Goal: Task Accomplishment & Management: Use online tool/utility

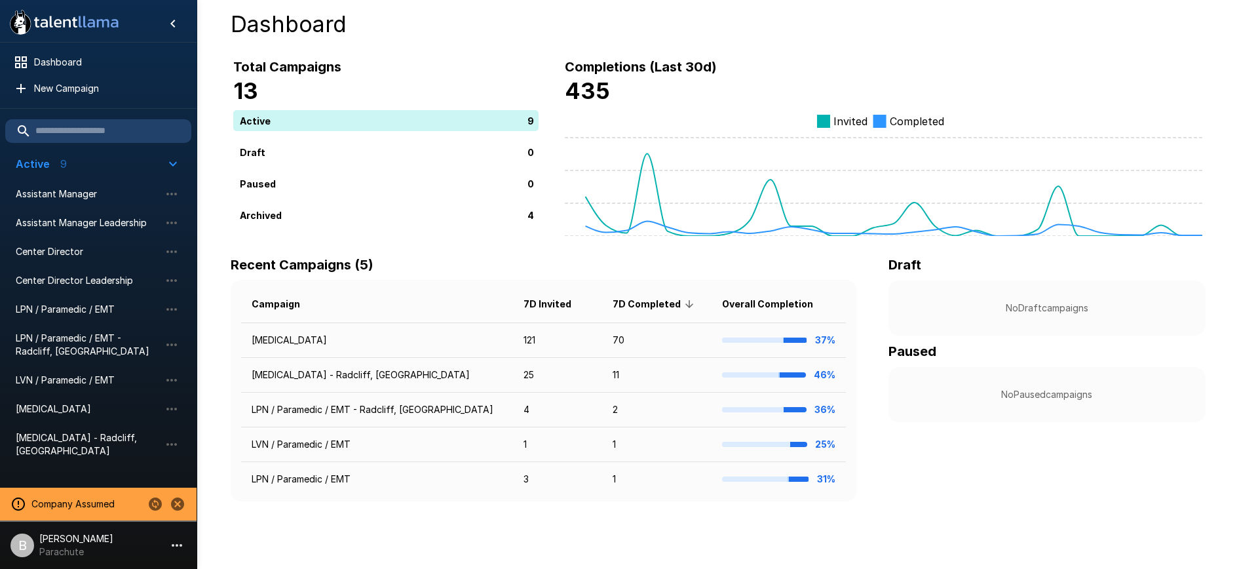
click at [58, 547] on p "Parachute" at bounding box center [76, 551] width 74 height 13
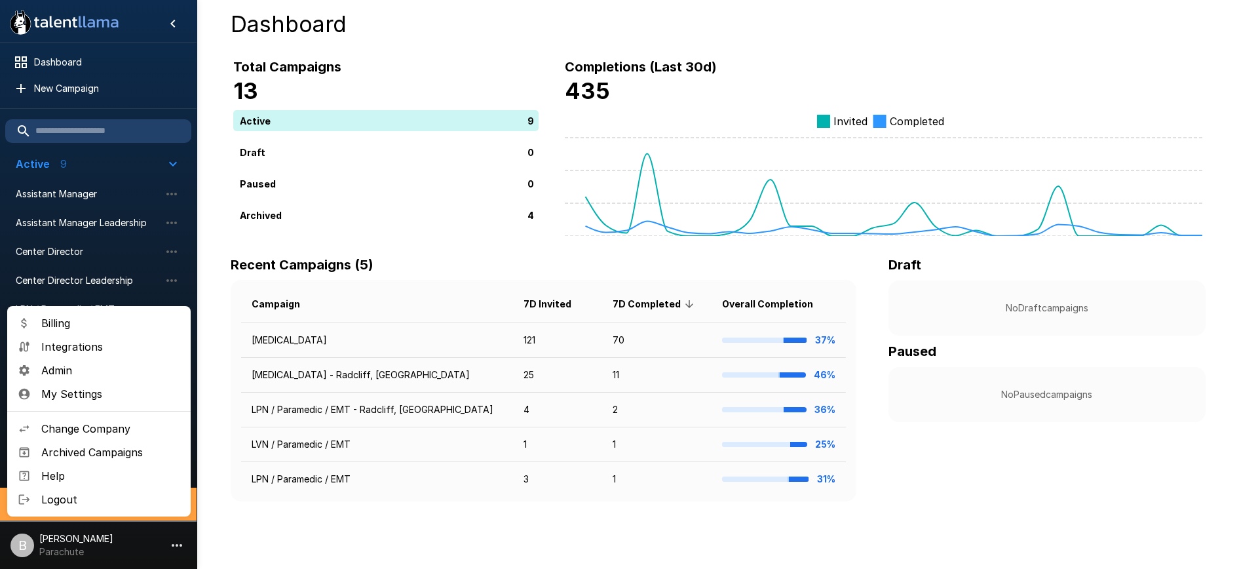
click at [121, 549] on div at bounding box center [619, 284] width 1239 height 569
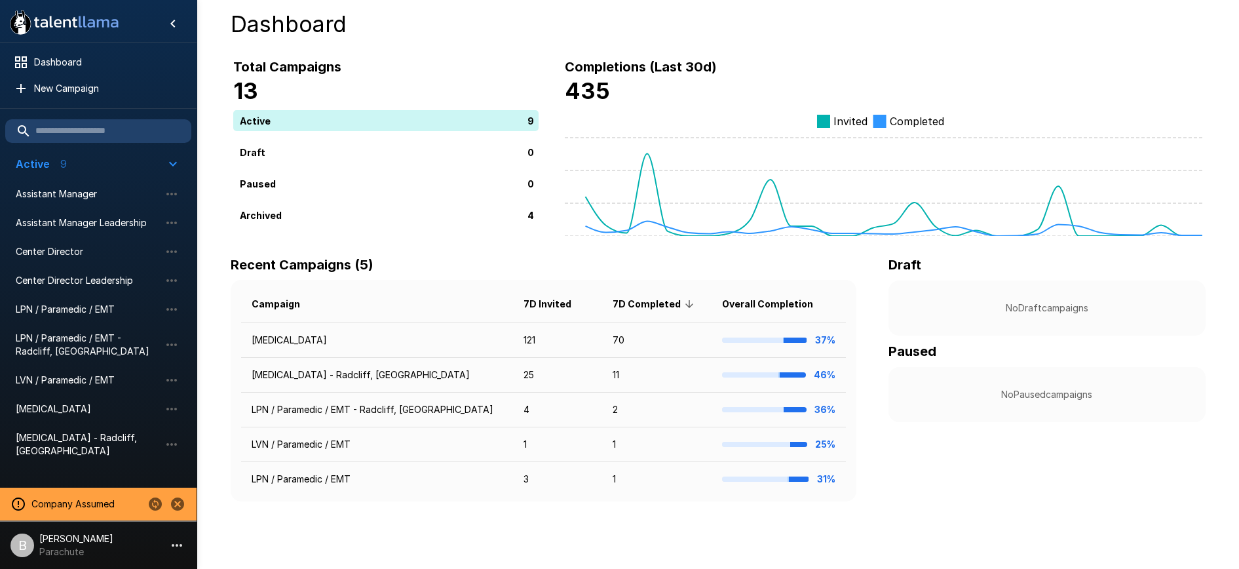
click at [157, 507] on icon "Change to another company" at bounding box center [155, 503] width 13 height 13
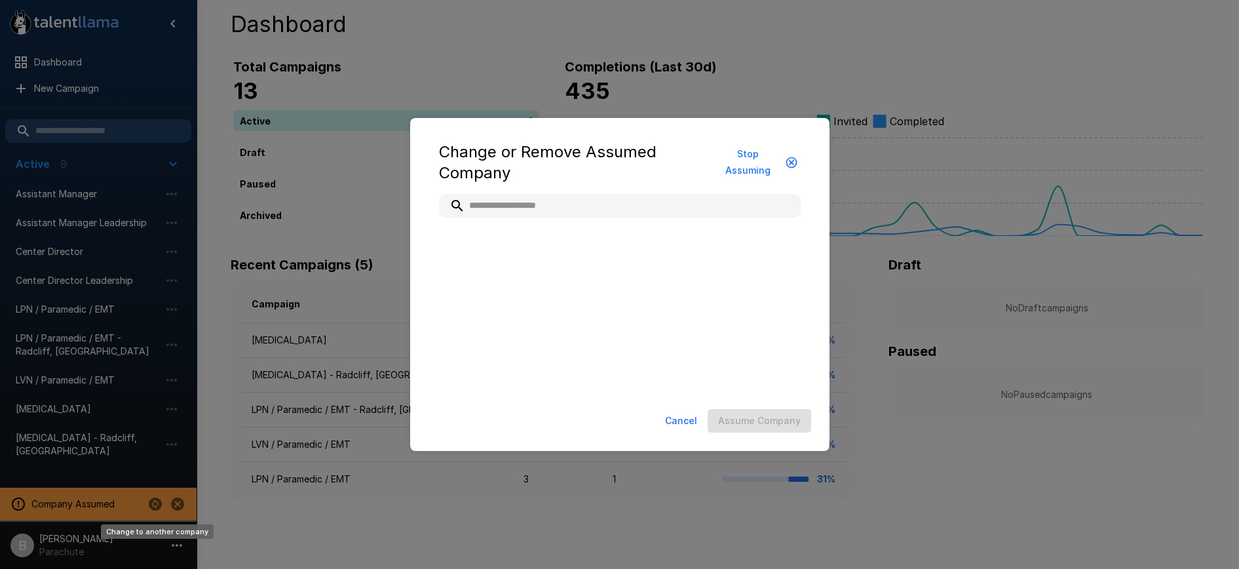
click at [157, 507] on div "Change or Remove Assumed Company Stop Assuming Cancel Assume Company" at bounding box center [619, 284] width 1239 height 569
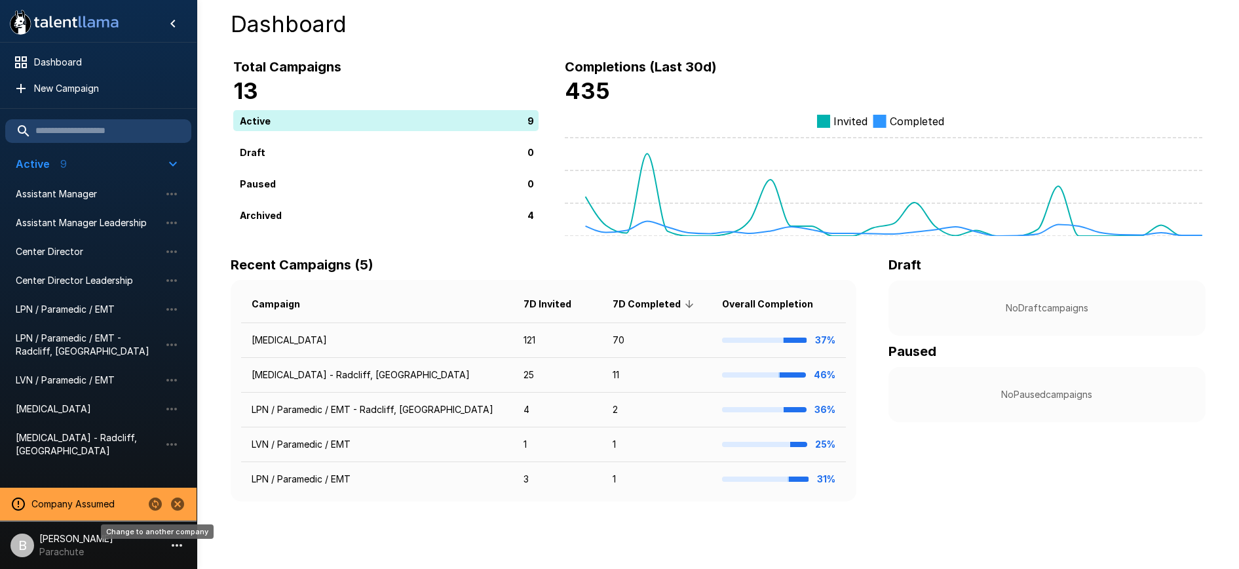
click at [155, 498] on icon "Change to another company" at bounding box center [155, 503] width 13 height 13
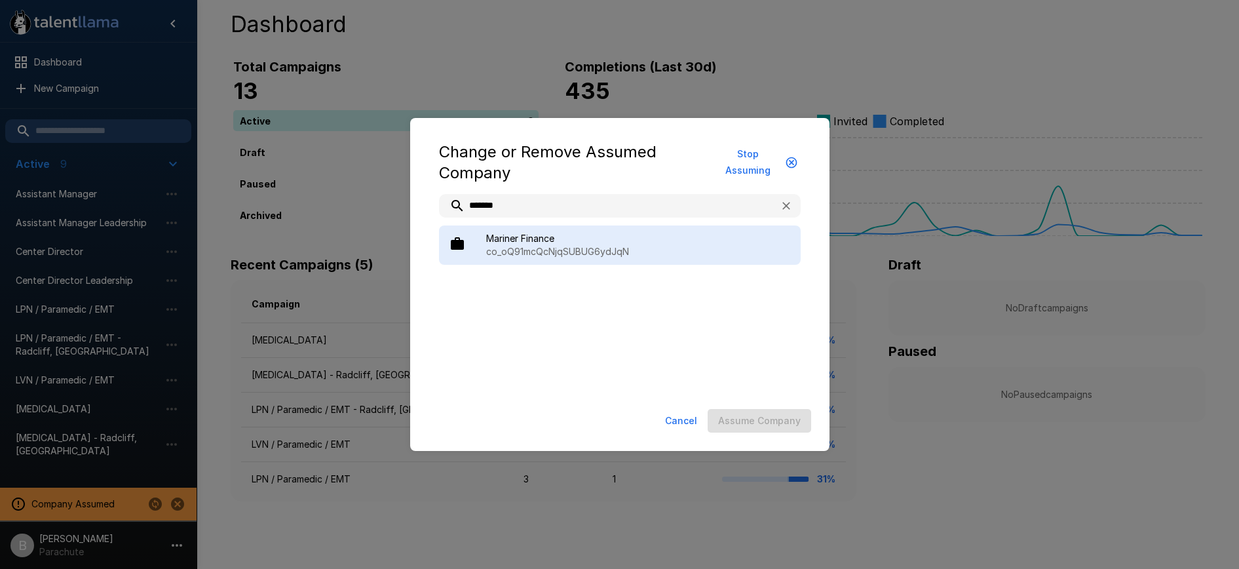
type input "*******"
click at [564, 243] on span "Mariner Finance" at bounding box center [638, 238] width 304 height 13
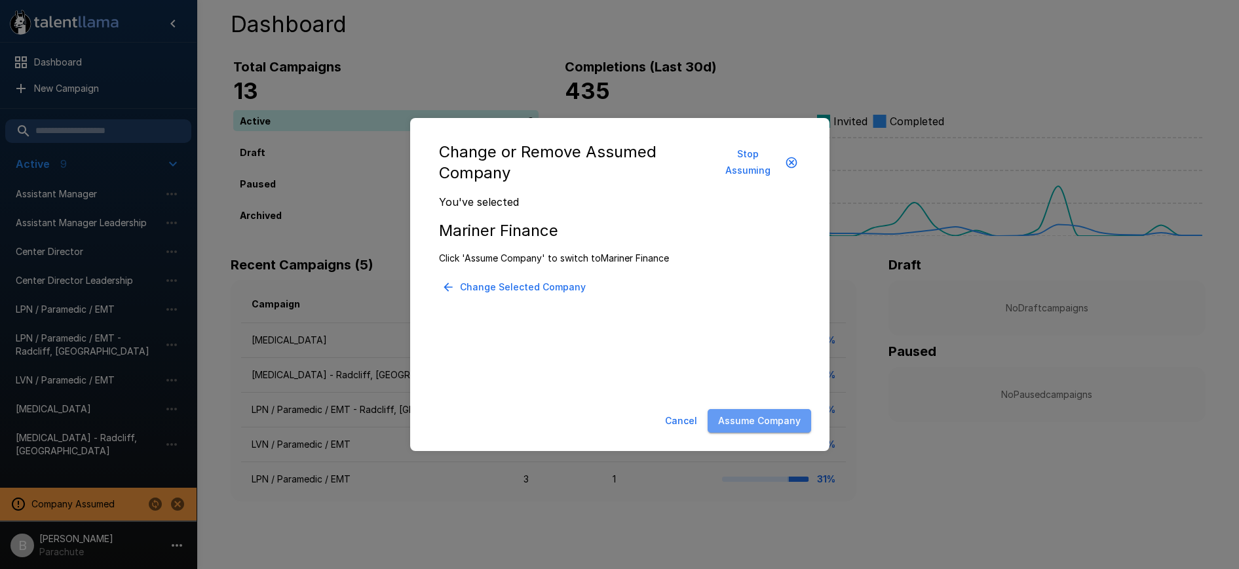
click at [775, 420] on button "Assume Company" at bounding box center [760, 421] width 104 height 24
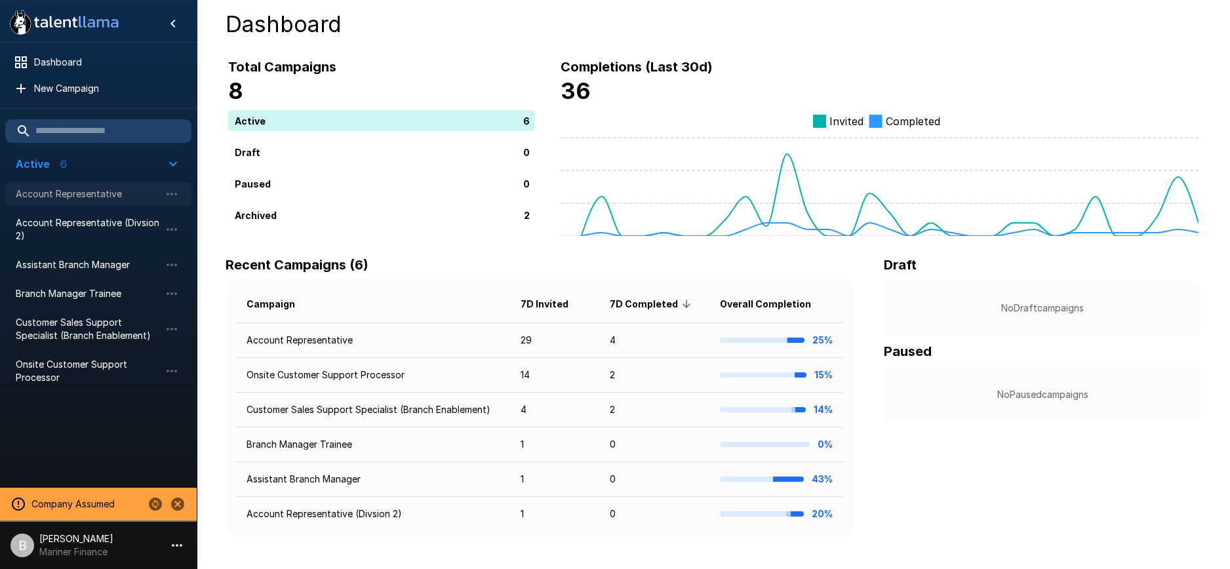
click at [108, 194] on span "Account Representative" at bounding box center [88, 193] width 144 height 13
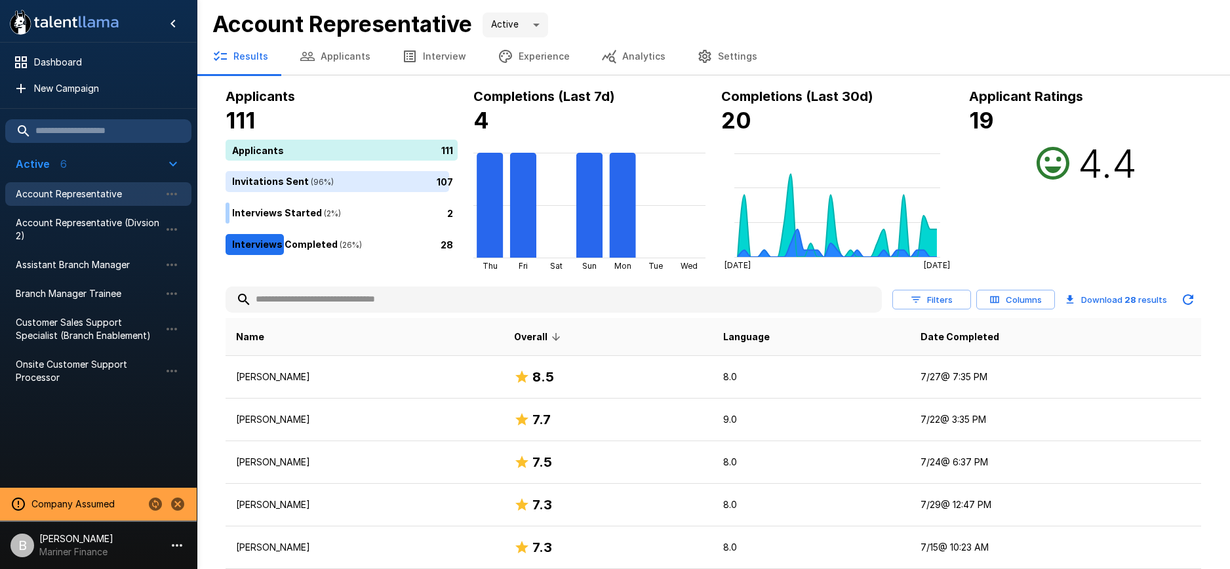
click at [1037, 292] on button "Columns" at bounding box center [1015, 300] width 79 height 20
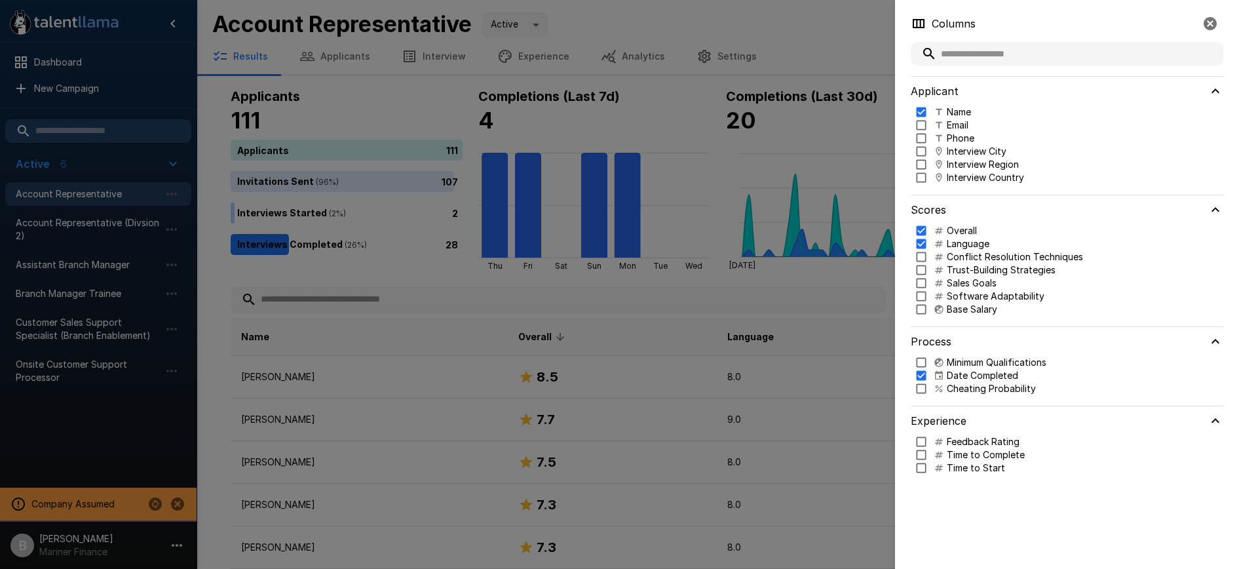
click at [983, 392] on p "Cheating Probability" at bounding box center [991, 388] width 89 height 13
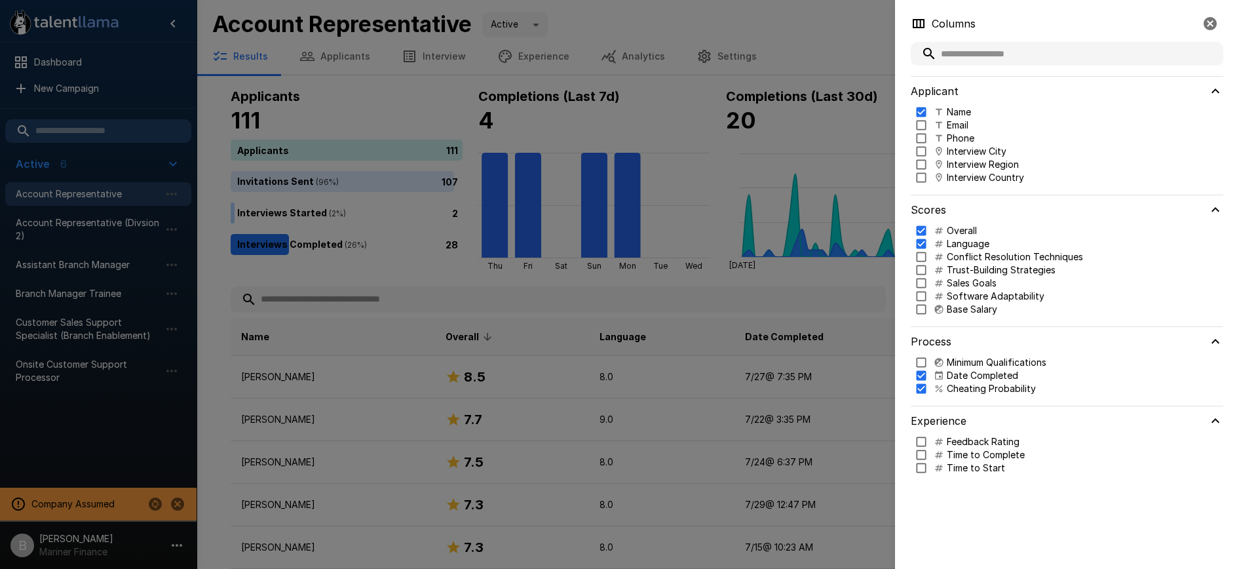
click at [750, 17] on div at bounding box center [619, 284] width 1239 height 569
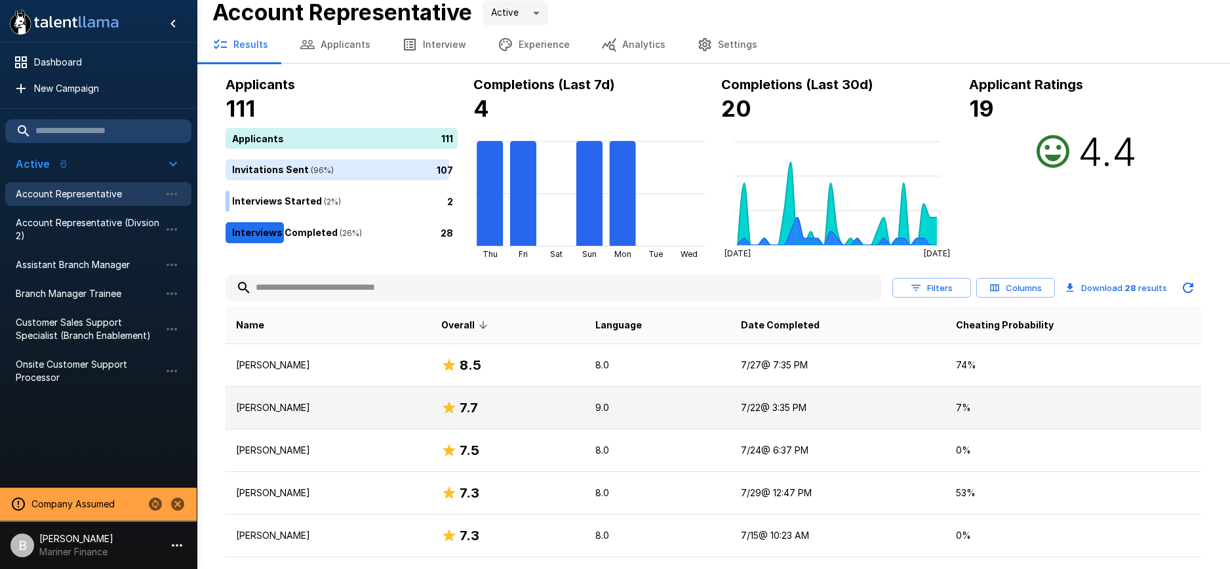
scroll to position [15, 0]
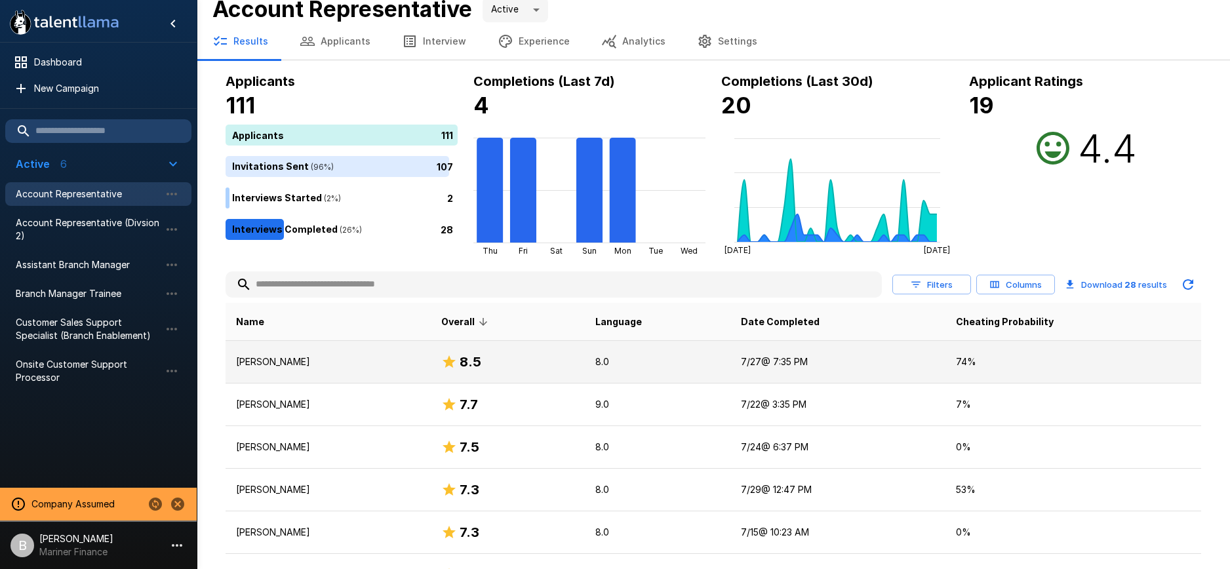
click at [307, 359] on p "Alim Adeeb" at bounding box center [328, 361] width 184 height 13
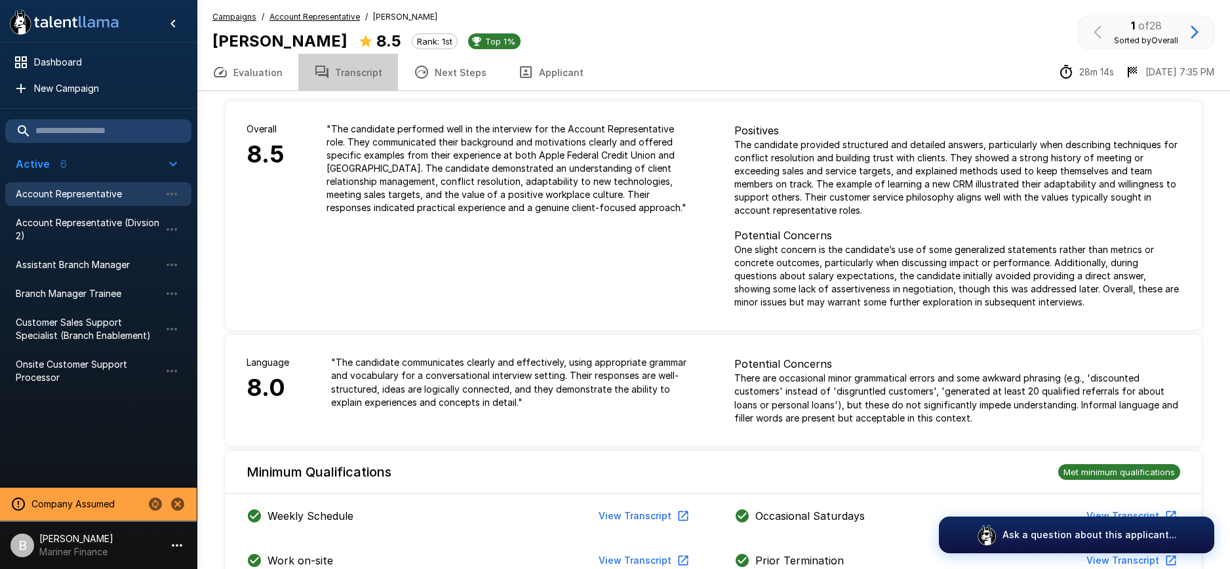
click at [343, 71] on button "Transcript" at bounding box center [348, 72] width 100 height 37
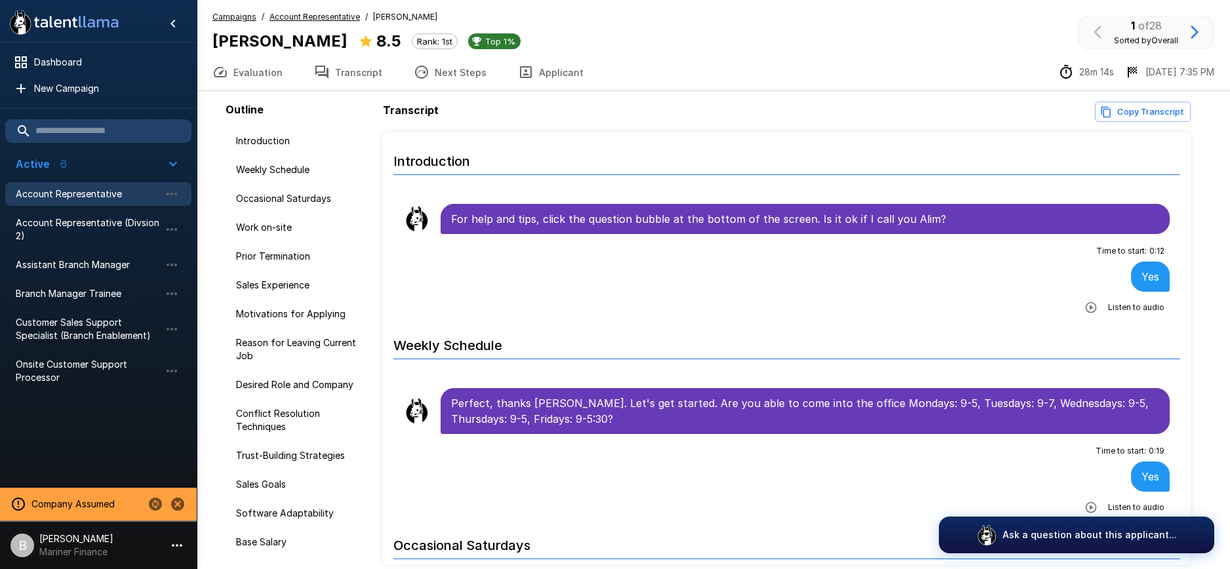
click at [237, 69] on button "Evaluation" at bounding box center [248, 72] width 102 height 37
